Goal: Task Accomplishment & Management: Manage account settings

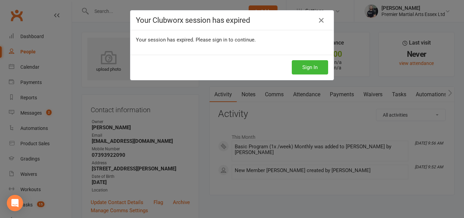
click at [306, 59] on div "Sign In" at bounding box center [231, 67] width 203 height 25
click at [307, 67] on button "Sign In" at bounding box center [310, 67] width 36 height 14
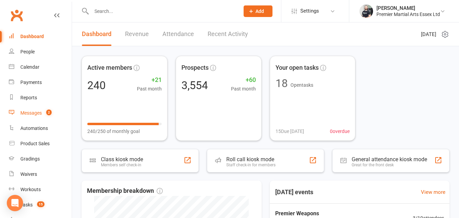
click at [47, 115] on count-badge "2" at bounding box center [47, 112] width 9 height 5
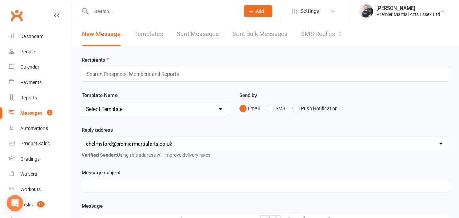
click at [317, 30] on link "SMS Replies 2" at bounding box center [321, 33] width 41 height 23
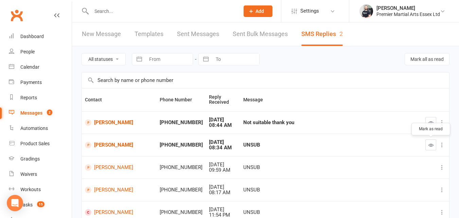
click at [428, 145] on icon "button" at bounding box center [430, 144] width 5 height 5
click at [431, 122] on icon "button" at bounding box center [430, 122] width 5 height 5
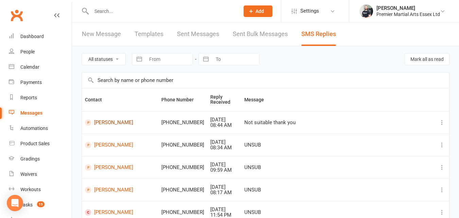
click at [109, 120] on link "LaLa Carey" at bounding box center [120, 122] width 70 height 6
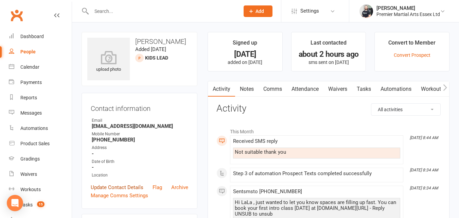
click at [119, 185] on link "Update Contact Details" at bounding box center [117, 187] width 53 height 8
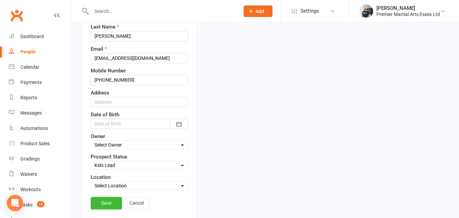
scroll to position [117, 0]
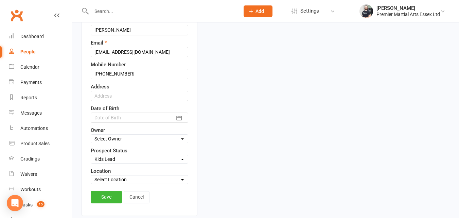
click at [130, 157] on select "Select Kids Lead Adults/Teens Lead Intro Booked Not interested" at bounding box center [139, 158] width 97 height 7
select select "Not interested"
click at [91, 156] on select "Select Kids Lead Adults/Teens Lead Intro Booked Not interested" at bounding box center [139, 158] width 97 height 7
click at [104, 195] on link "Save" at bounding box center [106, 197] width 31 height 12
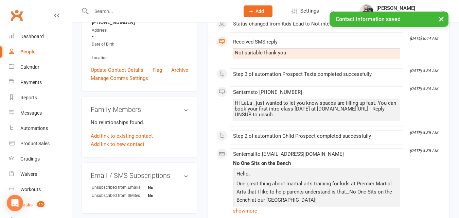
click at [43, 209] on link "Tasks 15" at bounding box center [40, 204] width 63 height 15
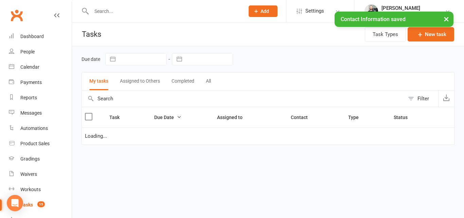
select select "started"
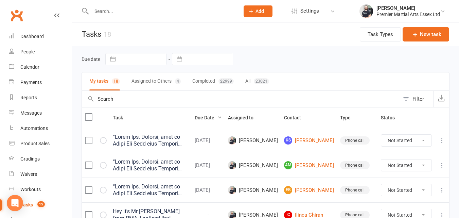
click at [308, 52] on div "Due date Navigate forward to interact with the calendar and select a date. Pres…" at bounding box center [266, 59] width 368 height 26
click at [87, 119] on label at bounding box center [88, 116] width 7 height 7
click at [87, 113] on input "checkbox" at bounding box center [88, 113] width 7 height 0
select select "started"
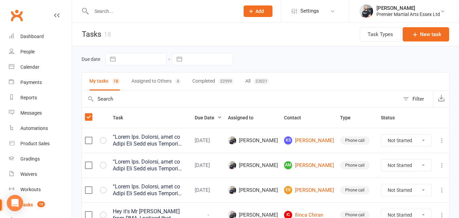
select select "started"
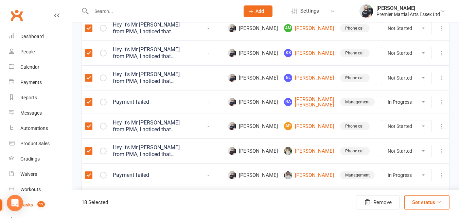
scroll to position [237, 0]
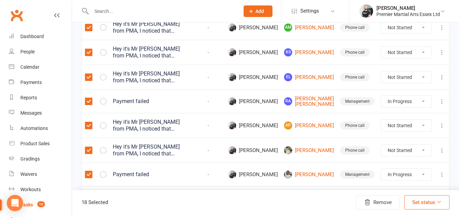
click at [89, 100] on label at bounding box center [88, 101] width 7 height 7
click at [89, 98] on input "checkbox" at bounding box center [88, 98] width 7 height 0
select select "started"
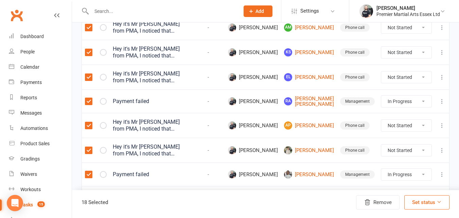
select select "started"
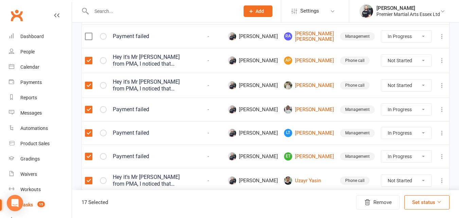
scroll to position [311, 0]
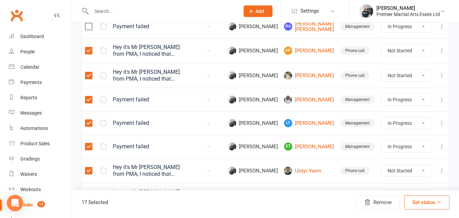
click at [89, 100] on label at bounding box center [88, 99] width 7 height 7
click at [89, 96] on input "checkbox" at bounding box center [88, 96] width 7 height 0
select select "started"
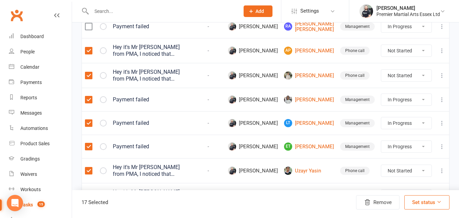
select select "started"
click at [87, 122] on label at bounding box center [88, 123] width 7 height 7
click at [87, 120] on input "checkbox" at bounding box center [88, 120] width 7 height 0
select select "started"
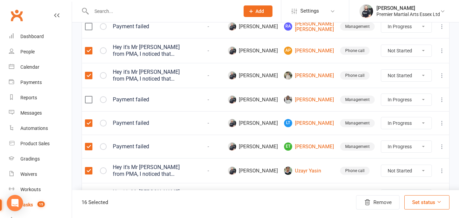
select select "started"
click at [86, 146] on label at bounding box center [88, 146] width 7 height 7
click at [86, 143] on input "checkbox" at bounding box center [88, 143] width 7 height 0
select select "started"
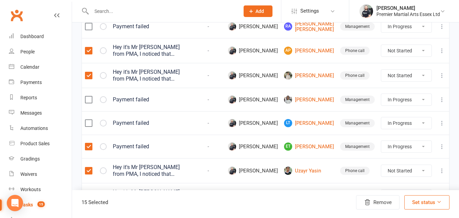
select select "started"
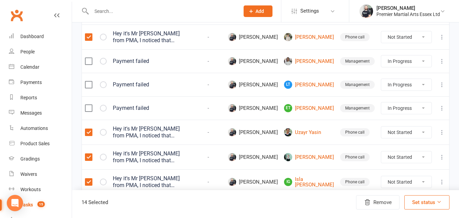
scroll to position [380, 0]
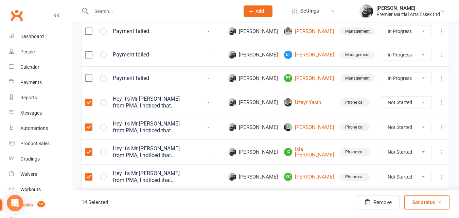
click at [421, 203] on button "Set status" at bounding box center [426, 202] width 45 height 14
click at [421, 190] on link "Complete" at bounding box center [410, 185] width 67 height 14
select select "started"
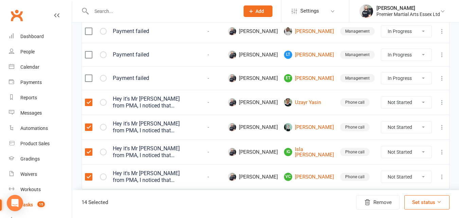
select select "started"
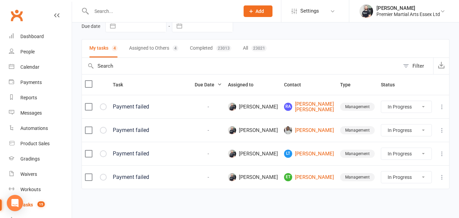
scroll to position [37, 0]
click at [185, 11] on input "text" at bounding box center [161, 11] width 145 height 10
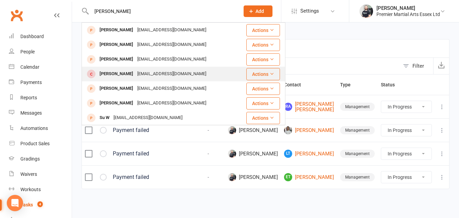
type input "wright"
click at [118, 74] on div "David Wright" at bounding box center [116, 74] width 38 height 10
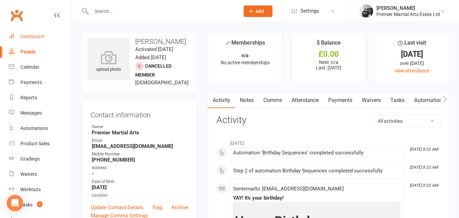
click at [37, 34] on div "Dashboard" at bounding box center [31, 36] width 23 height 5
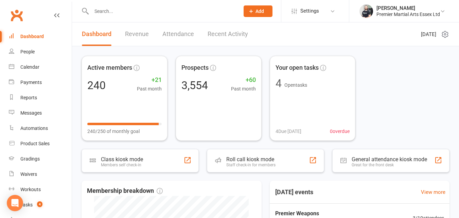
click at [143, 34] on link "Revenue" at bounding box center [137, 33] width 24 height 23
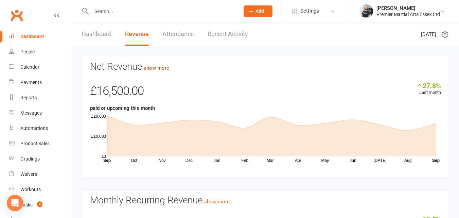
click at [168, 67] on link "show more" at bounding box center [156, 68] width 25 height 6
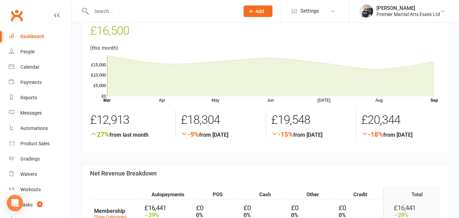
scroll to position [38, 0]
